Goal: Navigation & Orientation: Find specific page/section

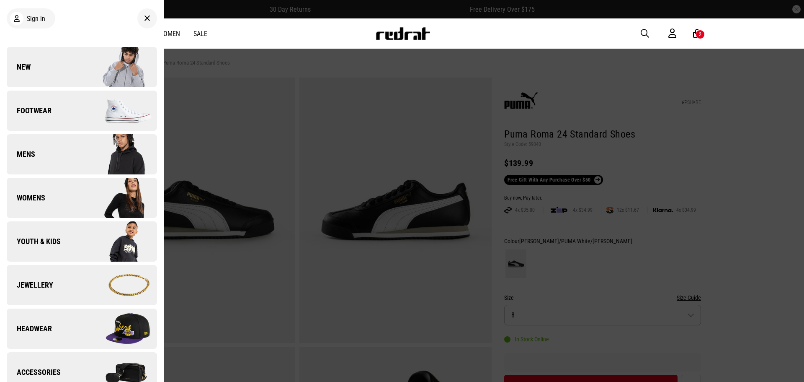
click at [74, 61] on link "New" at bounding box center [82, 67] width 150 height 40
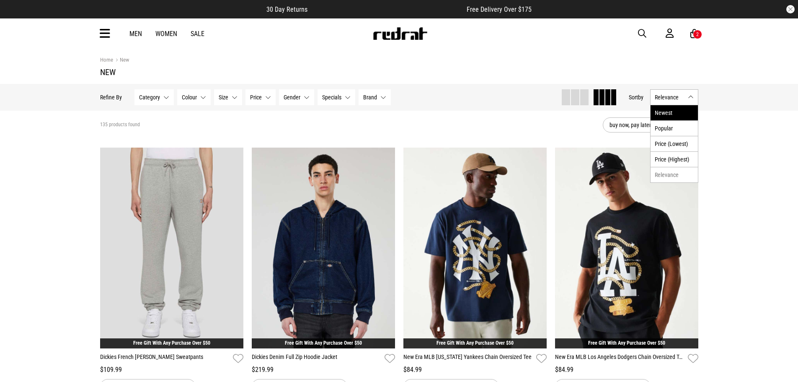
click at [674, 113] on li "Newest" at bounding box center [673, 112] width 47 height 15
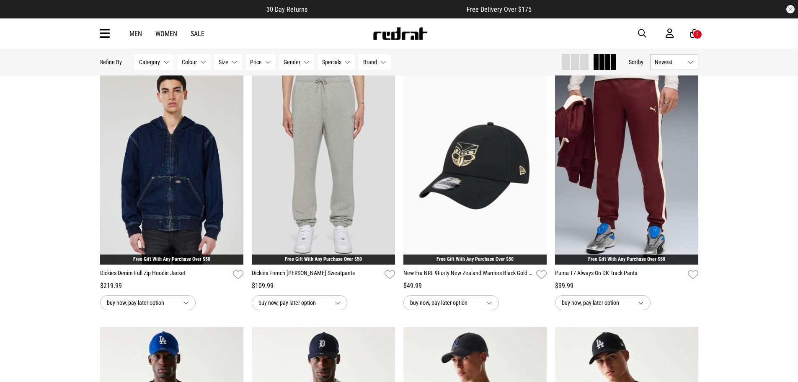
scroll to position [42, 0]
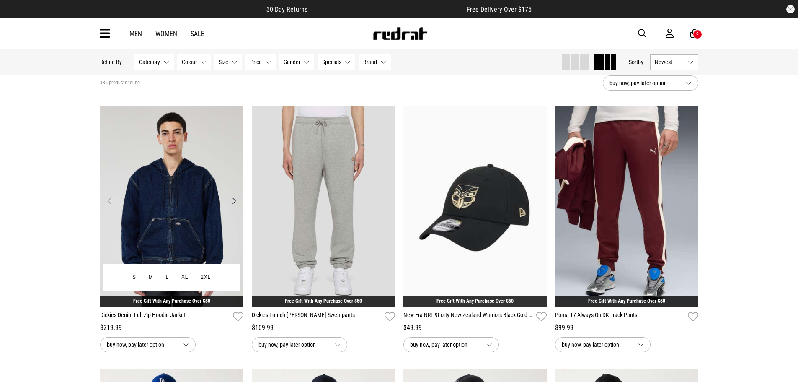
click at [236, 203] on button "Next" at bounding box center [234, 201] width 10 height 10
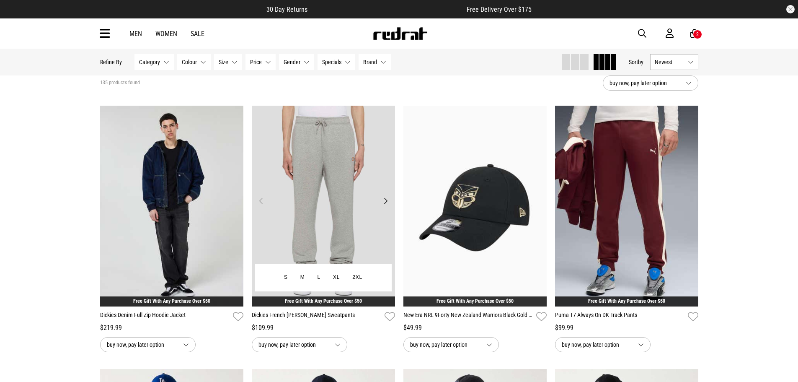
click at [388, 203] on button "Next" at bounding box center [385, 201] width 10 height 10
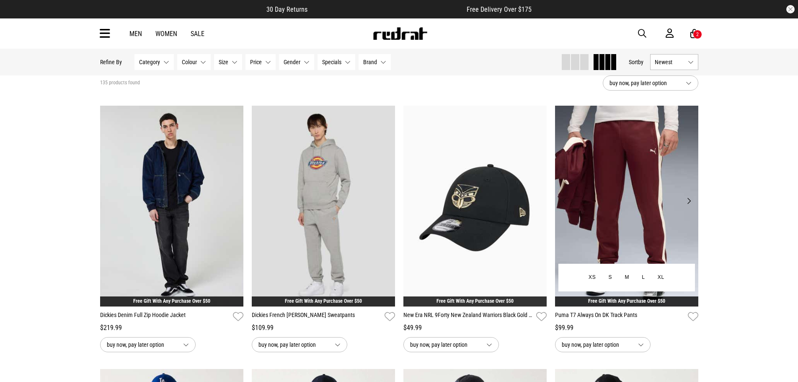
click at [690, 200] on button "Next" at bounding box center [689, 201] width 10 height 10
